Goal: Navigation & Orientation: Go to known website

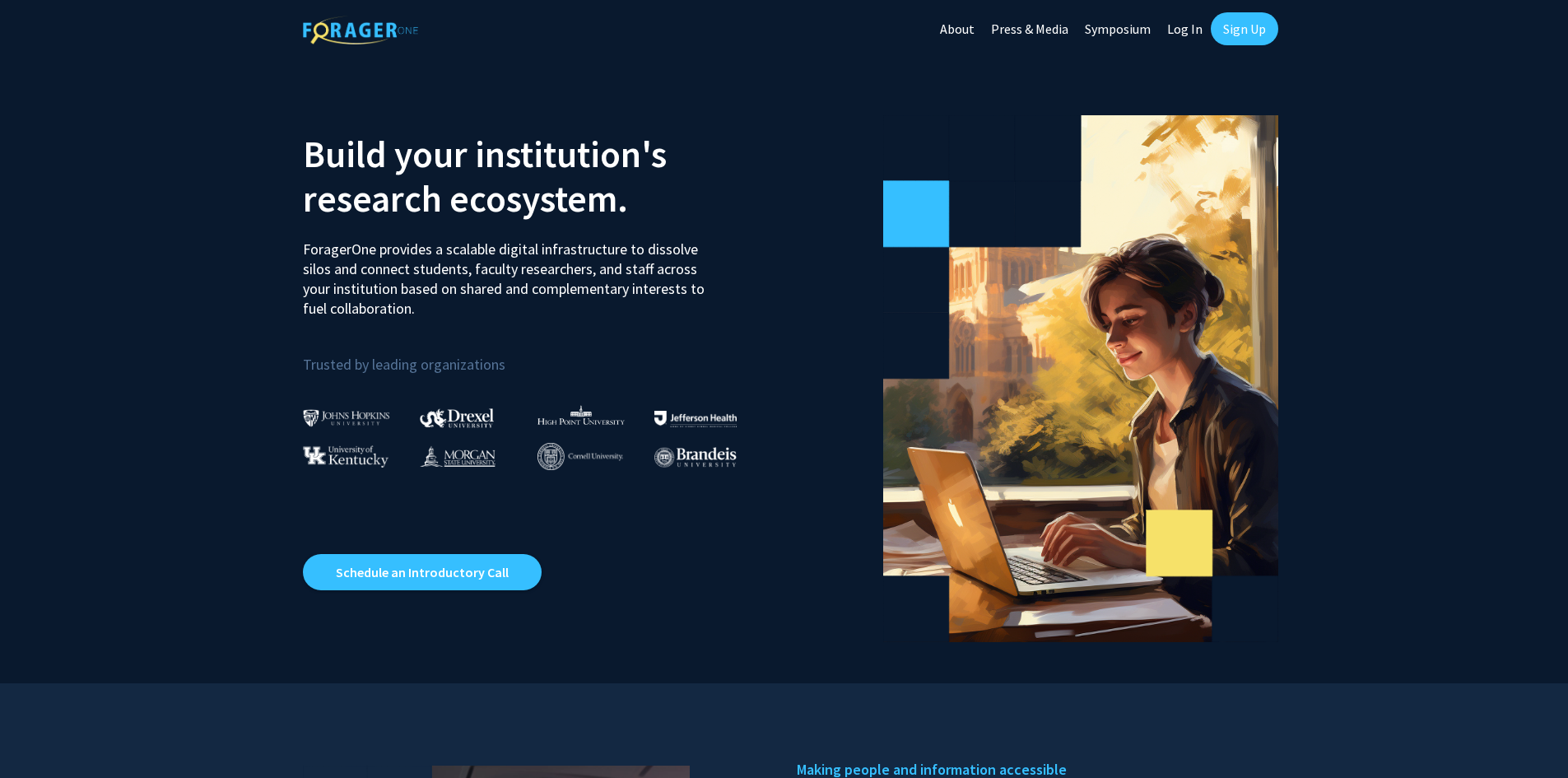
drag, startPoint x: 939, startPoint y: 475, endPoint x: 997, endPoint y: 194, distance: 286.9
click at [964, 36] on link "About" at bounding box center [957, 29] width 51 height 58
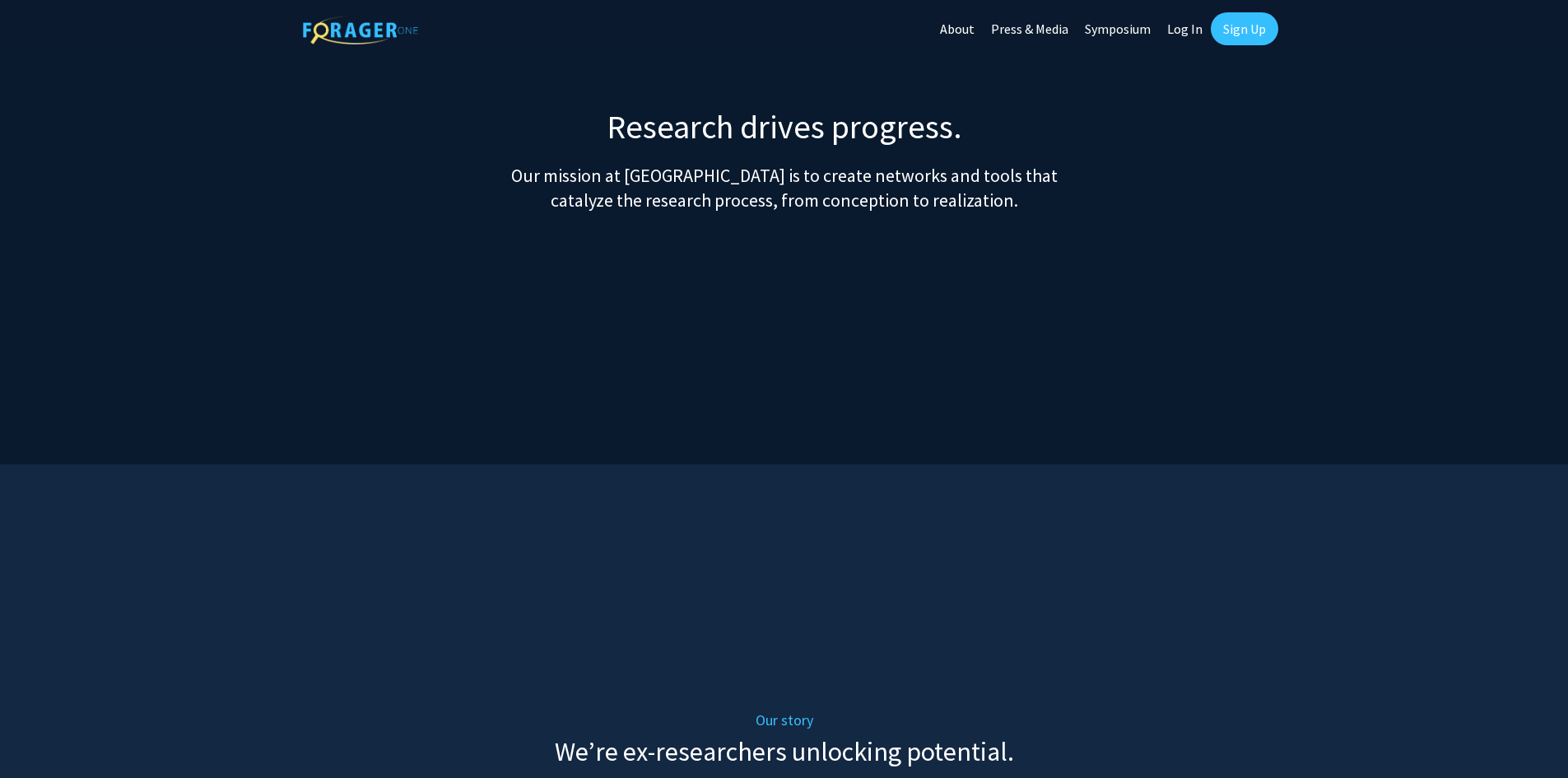
drag, startPoint x: 1112, startPoint y: 283, endPoint x: 1190, endPoint y: -46, distance: 338.1
click at [1122, 28] on link "Symposium" at bounding box center [1117, 29] width 83 height 58
